Goal: Information Seeking & Learning: Learn about a topic

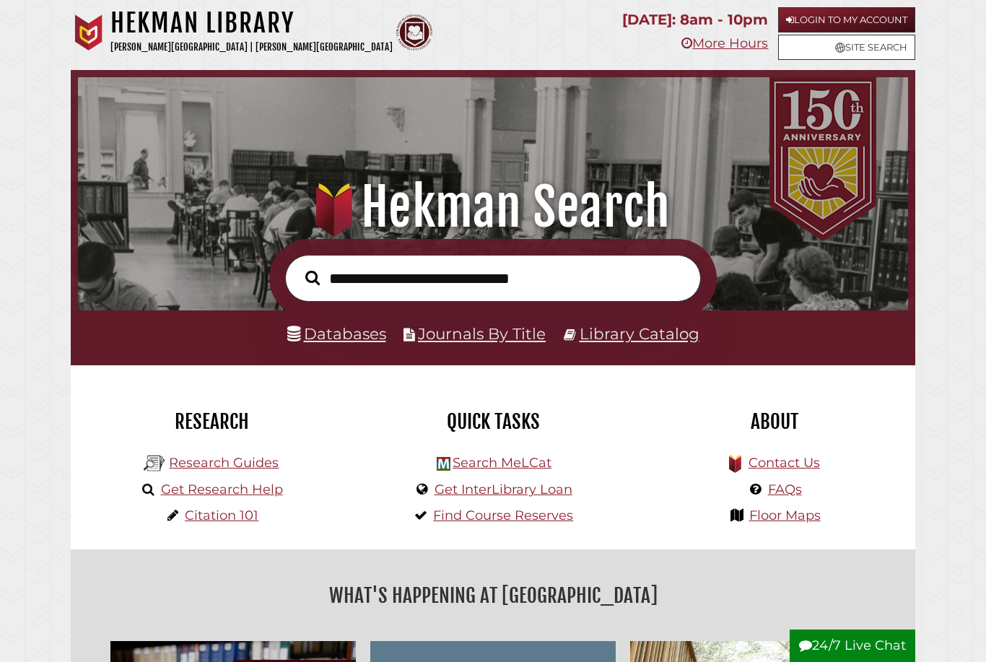
scroll to position [274, 823]
click at [342, 338] on link "Databases" at bounding box center [336, 333] width 99 height 19
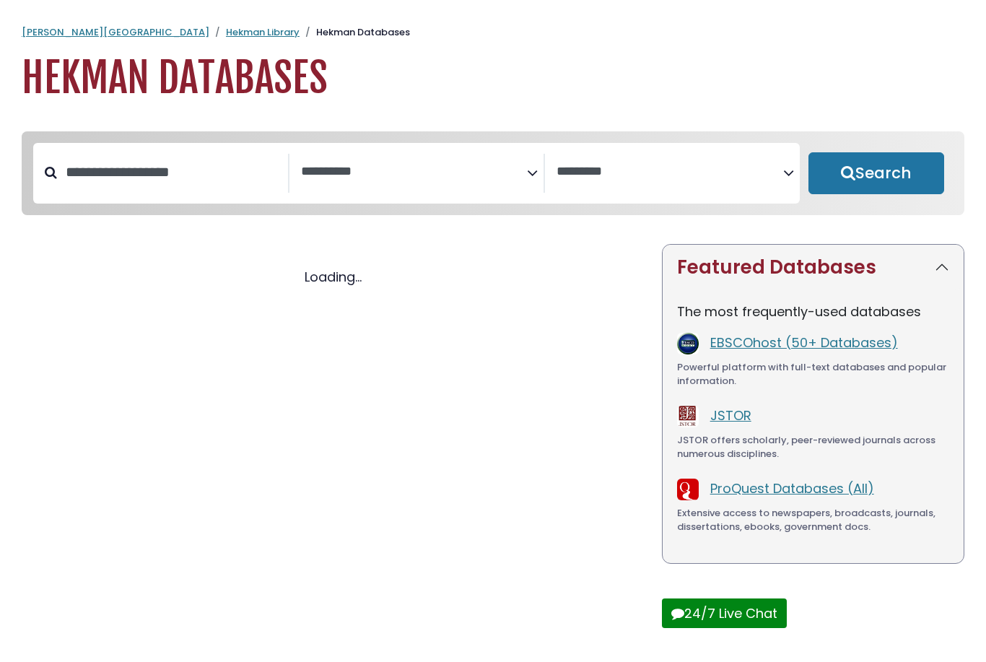
select select "Database Subject Filter"
select select "Database Vendors Filter"
select select "Database Subject Filter"
select select "Database Vendors Filter"
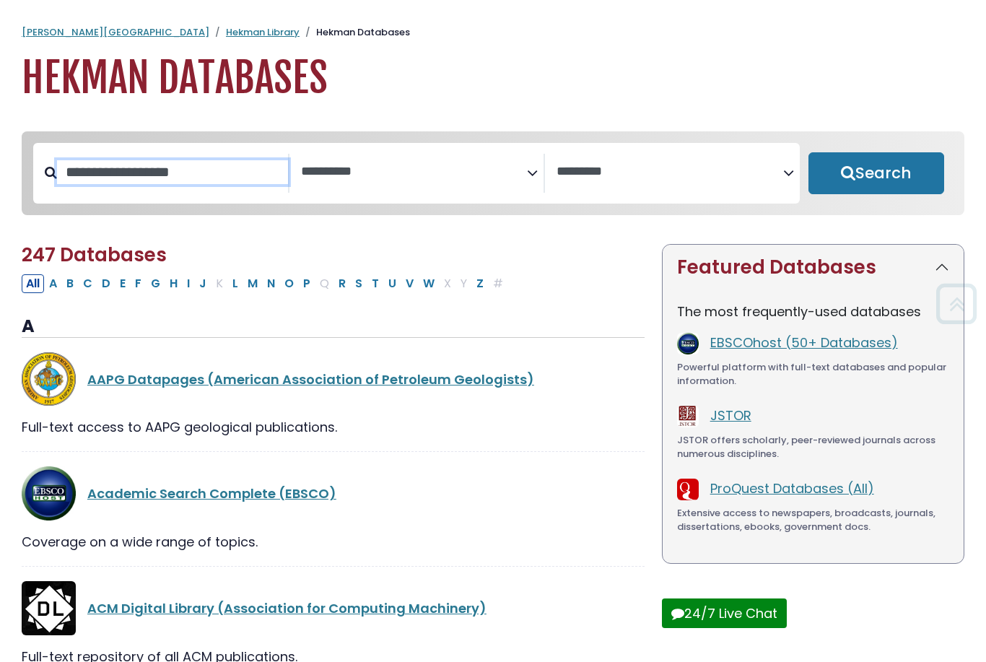
click at [128, 175] on input "Search database by title or keyword" at bounding box center [172, 172] width 231 height 24
type input "*******"
click at [876, 174] on button "Search" at bounding box center [877, 173] width 136 height 42
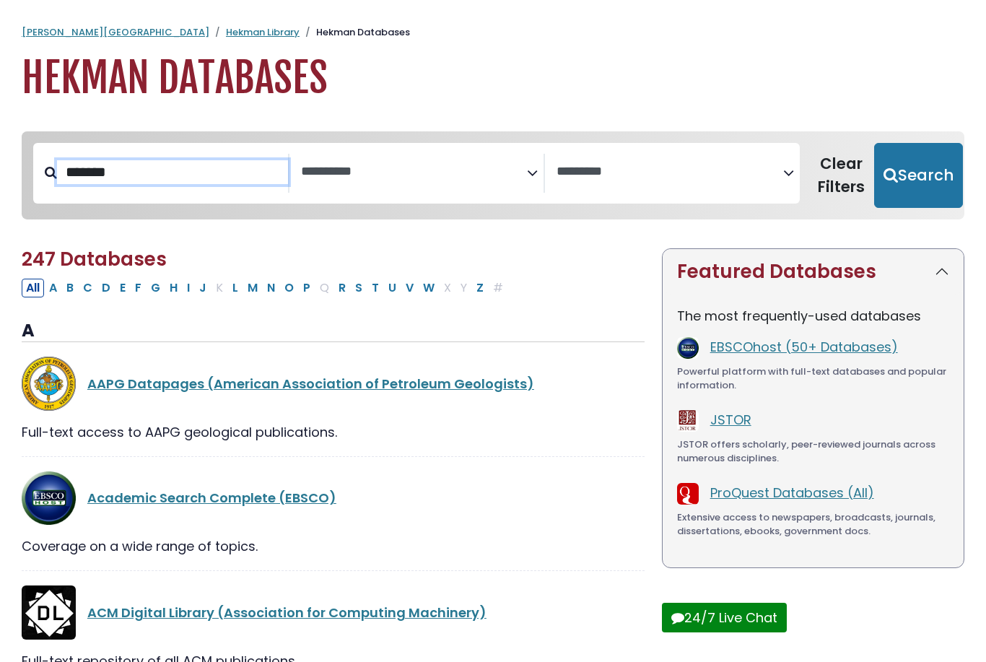
select select "Database Subject Filter"
select select "Database Vendors Filter"
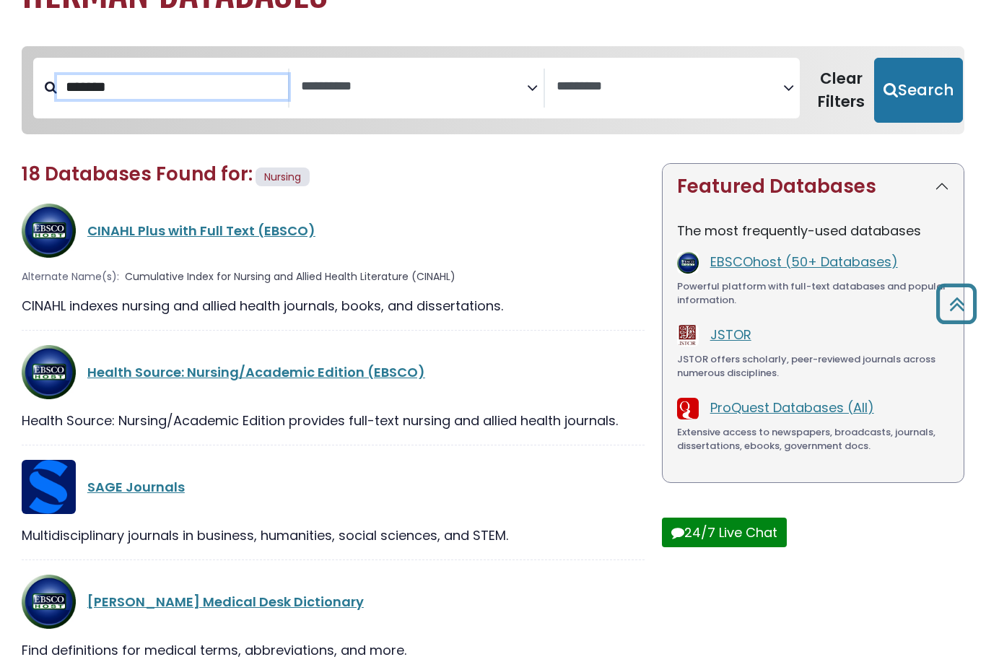
scroll to position [76, 0]
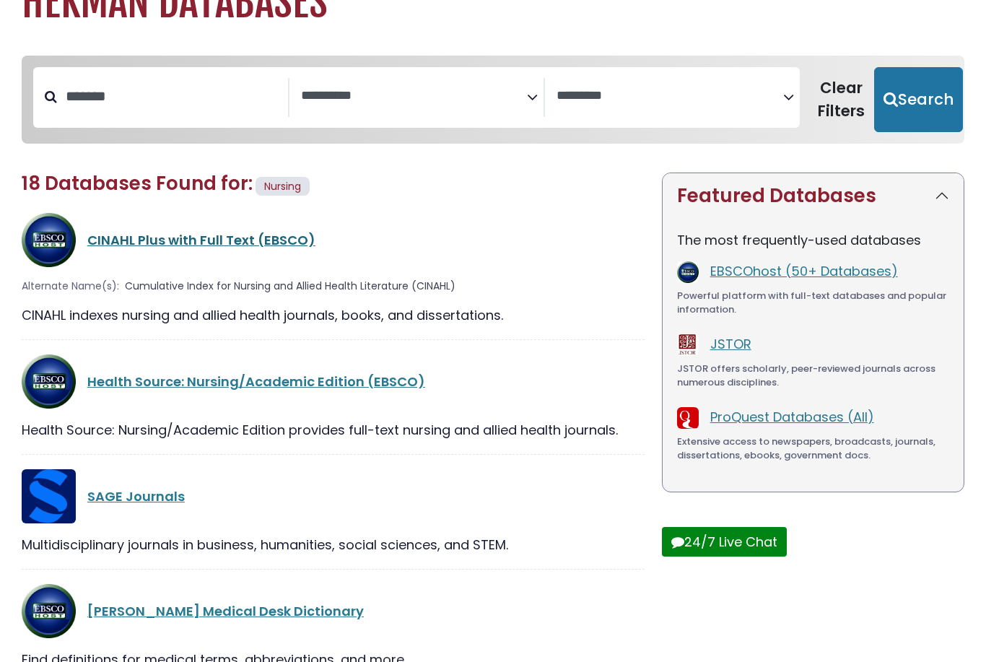
click at [147, 246] on link "CINAHL Plus with Full Text (EBSCO)" at bounding box center [201, 240] width 228 height 18
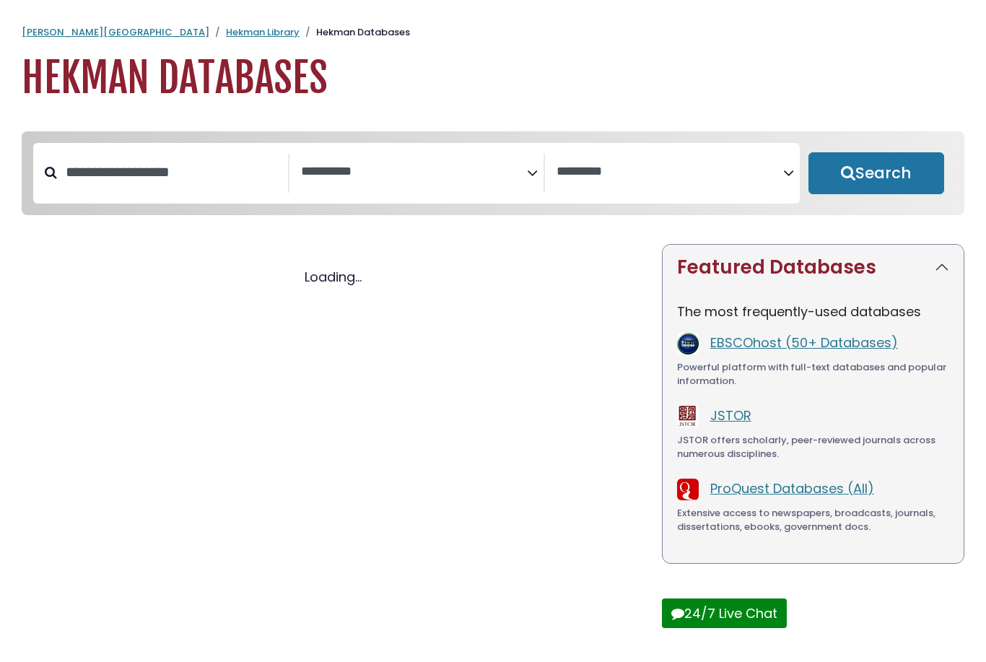
select select "Database Subject Filter"
select select "Database Vendors Filter"
select select "Database Subject Filter"
select select "Database Vendors Filter"
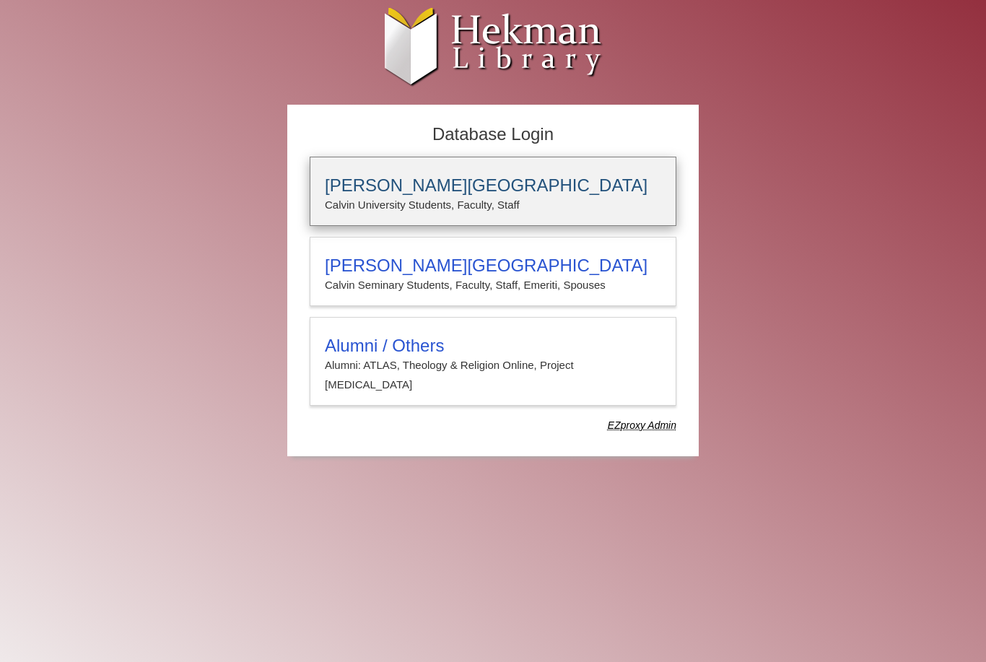
click at [363, 181] on h3 "[PERSON_NAME][GEOGRAPHIC_DATA]" at bounding box center [493, 185] width 337 height 20
